Goal: Transaction & Acquisition: Purchase product/service

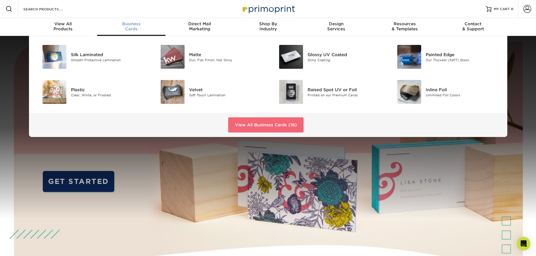
click at [291, 120] on link "View All Business Cards (16)" at bounding box center [265, 125] width 75 height 15
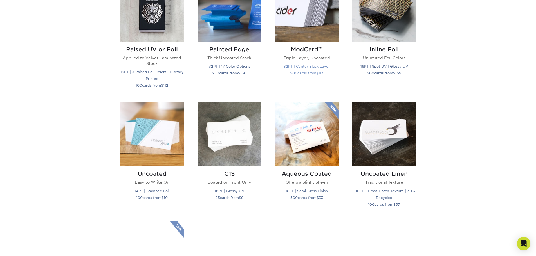
scroll to position [422, 0]
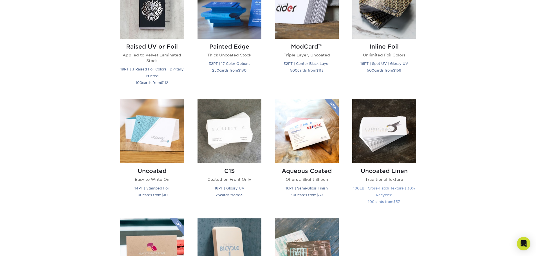
click at [378, 136] on img at bounding box center [384, 132] width 64 height 64
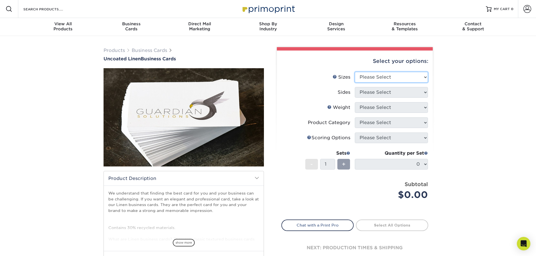
click at [382, 77] on select "Please Select 2" x 3.5" - Standard 2" x 7" - Foldover Card 2.125" x 3.375" - Eu…" at bounding box center [391, 77] width 73 height 11
select select "2.00x3.50"
click at [355, 72] on select "Please Select 2" x 3.5" - Standard 2" x 7" - Foldover Card 2.125" x 3.375" - Eu…" at bounding box center [391, 77] width 73 height 11
click at [376, 93] on select "Please Select Print Both Sides Print Front Only" at bounding box center [391, 92] width 73 height 11
select select "13abbda7-1d64-4f25-8bb2-c179b224825d"
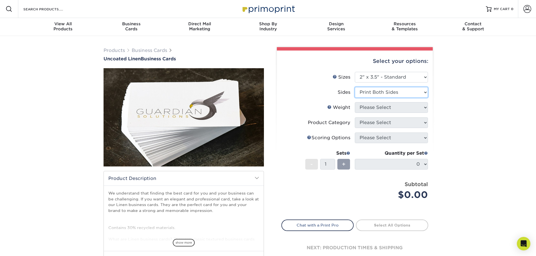
click at [355, 87] on select "Please Select Print Both Sides Print Front Only" at bounding box center [391, 92] width 73 height 11
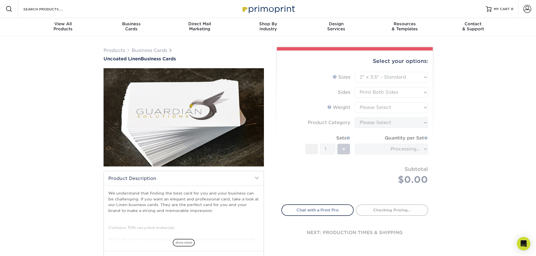
click at [375, 108] on form "Sizes Help Sizes Please Select 2" x 3.5" - Standard 2" x 7" - Foldover Card 2.1…" at bounding box center [354, 135] width 147 height 126
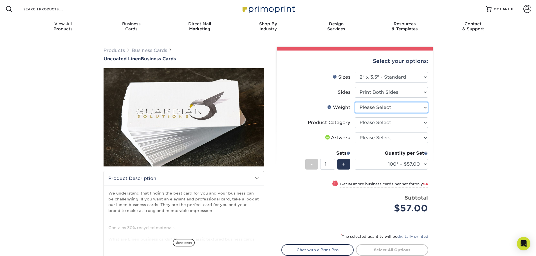
click at [413, 108] on select "Please Select 100LB" at bounding box center [391, 107] width 73 height 11
select select "100LB"
click at [355, 102] on select "Please Select 100LB" at bounding box center [391, 107] width 73 height 11
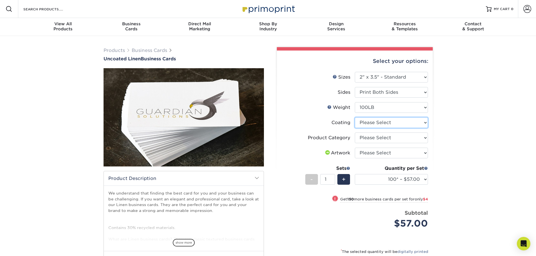
click at [412, 125] on select at bounding box center [391, 123] width 73 height 11
select select "3e7618de-abca-4bda-9f97-8b9129e913d8"
click at [355, 118] on select at bounding box center [391, 123] width 73 height 11
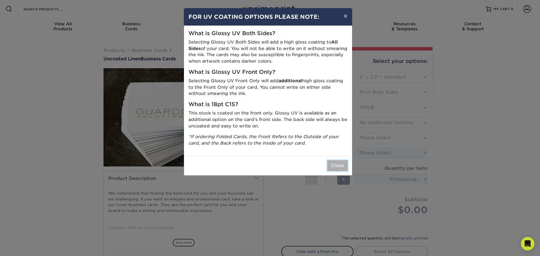
click at [341, 169] on button "Close" at bounding box center [337, 166] width 20 height 11
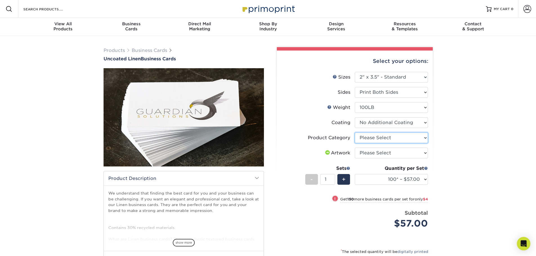
click at [381, 135] on select "Please Select Business Cards" at bounding box center [391, 138] width 73 height 11
select select "3b5148f1-0588-4f88-a218-97bcfdce65c1"
click at [355, 133] on select "Please Select Business Cards" at bounding box center [391, 138] width 73 height 11
click at [442, 169] on div "Products Business Cards Uncoated Linen Business Cards show more" at bounding box center [268, 180] width 536 height 289
click at [416, 179] on select "100* – $57.00 250* – $61.00 500* – $69.00 1000 – $72.00 2500 – $114.00 5000 – $…" at bounding box center [391, 179] width 73 height 11
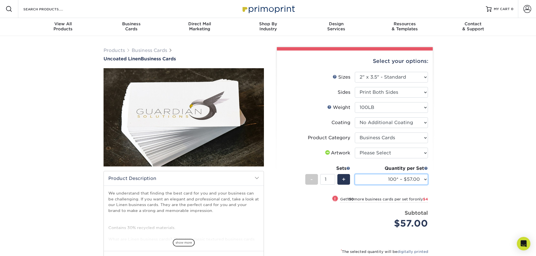
select select "250* – $61.00"
click at [355, 174] on select "100* – $57.00 250* – $61.00 500* – $69.00 1000 – $72.00 2500 – $114.00 5000 – $…" at bounding box center [391, 179] width 73 height 11
